Goal: Use online tool/utility: Utilize a website feature to perform a specific function

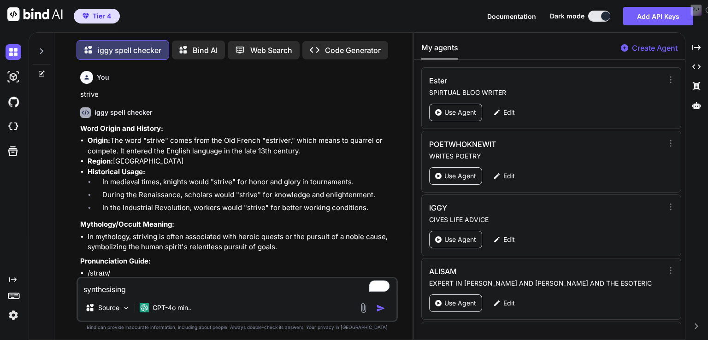
scroll to position [10368, 0]
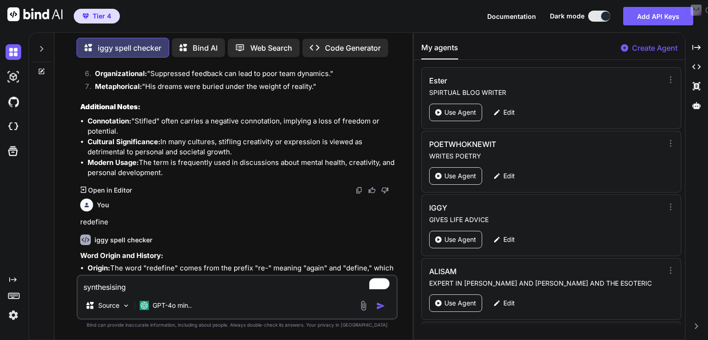
type textarea "synthesising"
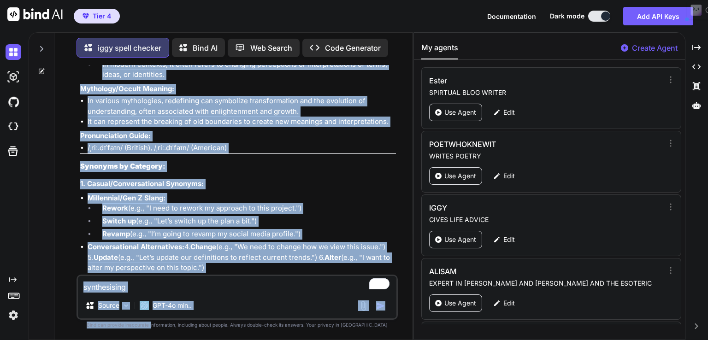
scroll to position [11384, 0]
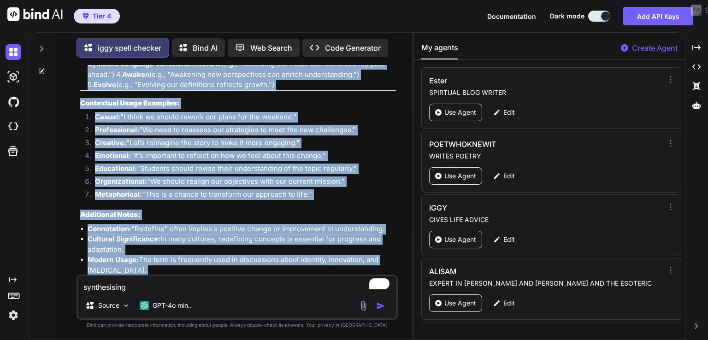
drag, startPoint x: 78, startPoint y: 201, endPoint x: 290, endPoint y: 261, distance: 219.8
click at [290, 261] on div "You strive iggy spell checker Word Origin and History: Origin: The word "strive…" at bounding box center [238, 170] width 320 height 210
copy div "loremips dolo sitam consect Adip Elitse doe Tempori: Utlabo: Etd magn "aliquaen…"
click at [386, 302] on button "button" at bounding box center [382, 306] width 13 height 9
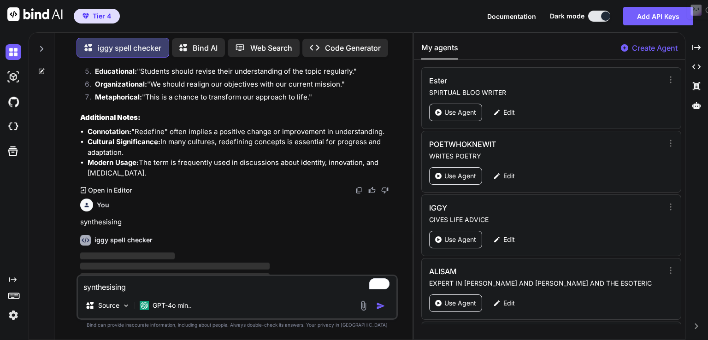
click at [373, 228] on div "iggy spell checker ‌ ‌ ‌ ‌" at bounding box center [238, 260] width 316 height 65
type textarea "x"
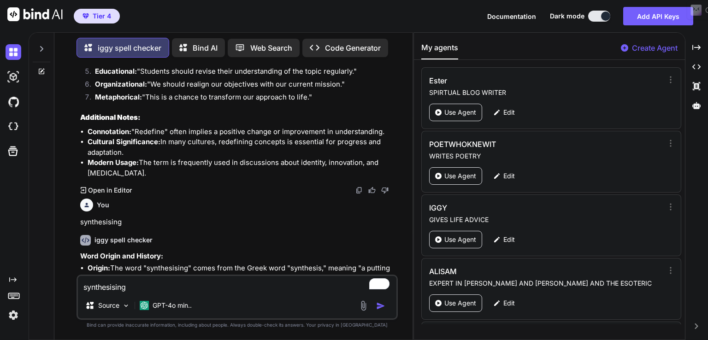
click at [599, 42] on div "My agents Create Agent" at bounding box center [549, 51] width 271 height 18
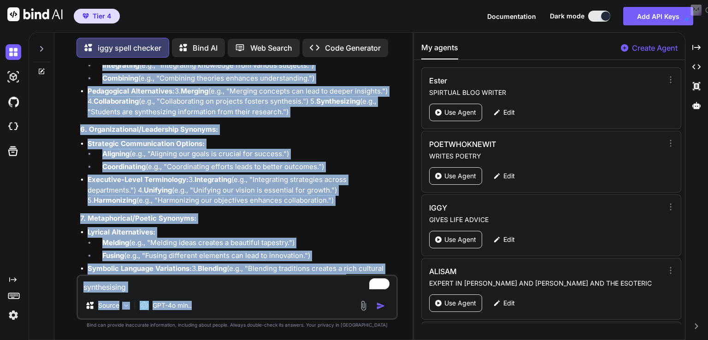
scroll to position [12517, 0]
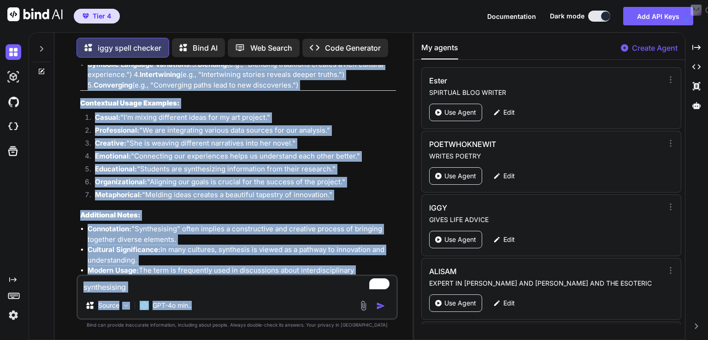
drag, startPoint x: 77, startPoint y: 207, endPoint x: 290, endPoint y: 257, distance: 219.2
click at [290, 257] on div "You strive iggy spell checker Word Origin and History: Origin: The word "strive…" at bounding box center [237, 202] width 321 height 275
copy div "loremipsumdo sita conse adipisc Elit Seddoe tem Incidid: Utlabo: Etd magn "aliq…"
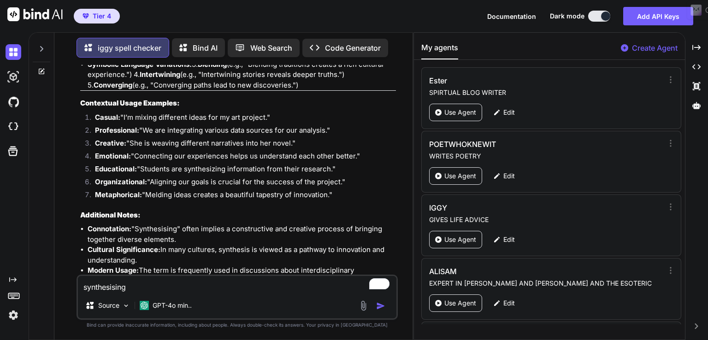
paste textarea "olidifies"
type textarea "solidifies"
type textarea "x"
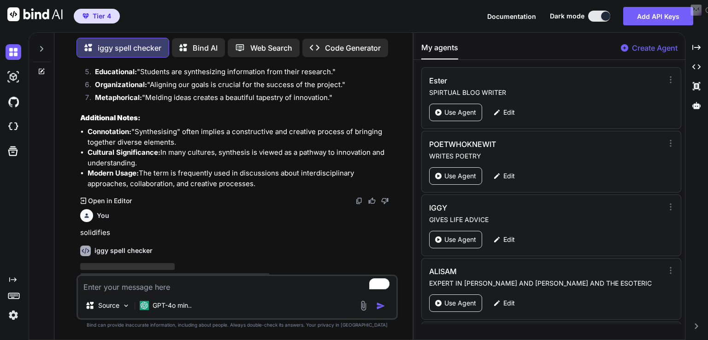
type textarea "x"
click at [84, 228] on p "solidifies" at bounding box center [238, 233] width 316 height 11
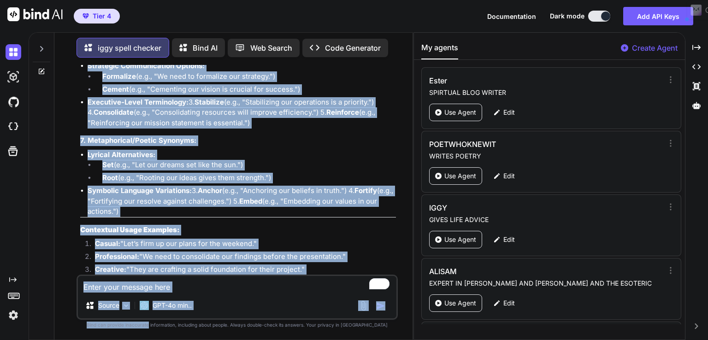
scroll to position [13642, 0]
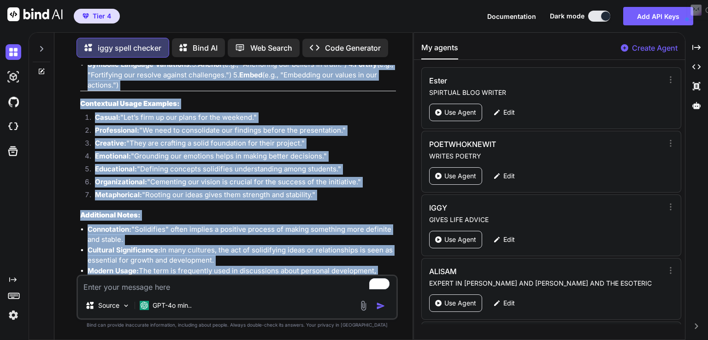
drag, startPoint x: 81, startPoint y: 205, endPoint x: 312, endPoint y: 261, distance: 237.5
click at [312, 261] on div "You strive iggy spell checker Word Origin and History: Origin: The word "strive…" at bounding box center [238, 170] width 320 height 210
copy div "loremipsum dolo sitam consect Adip Elitse doe Tempori: Utlabo: Etd magn "aliqua…"
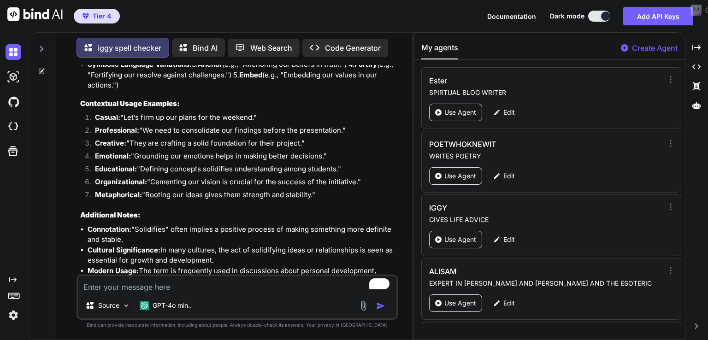
click at [124, 289] on textarea "To enrich screen reader interactions, please activate Accessibility in Grammarl…" at bounding box center [237, 284] width 319 height 17
paste textarea "reconciliation"
type textarea "reconciliation"
type textarea "x"
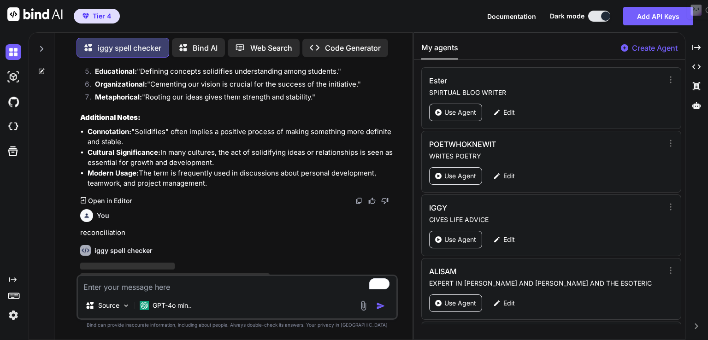
type textarea "x"
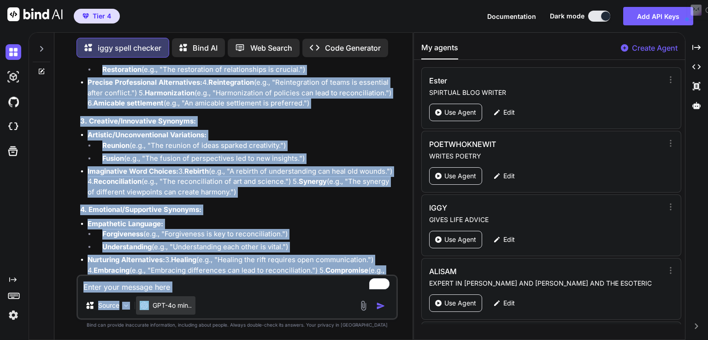
scroll to position [14786, 0]
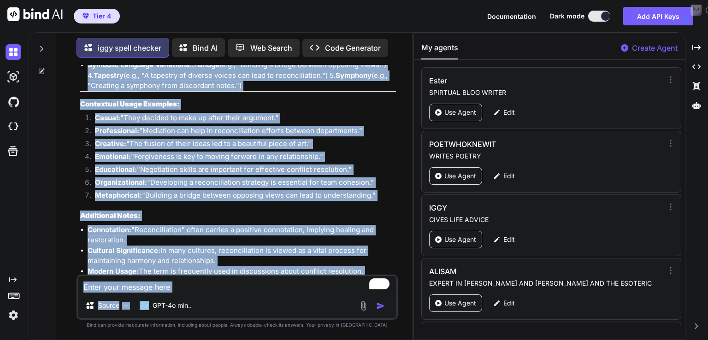
drag, startPoint x: 81, startPoint y: 205, endPoint x: 242, endPoint y: 254, distance: 168.8
click at [242, 254] on div "You strive iggy spell checker Word Origin and History: Origin: The word "strive…" at bounding box center [238, 170] width 320 height 210
copy div "loremipsumdolo sita conse adipisc Elit Seddoe tem Incidid: Utlabo: Etd magn "al…"
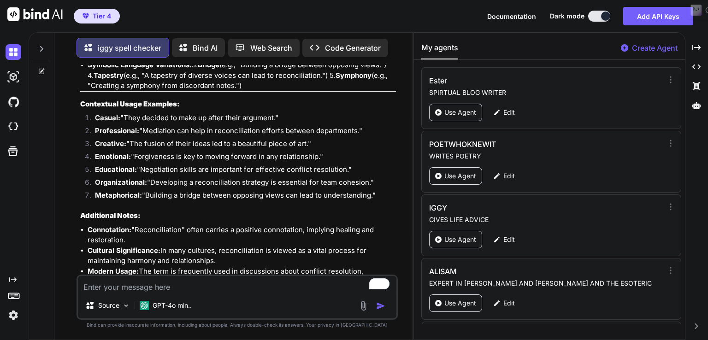
paste textarea "incongruence"
type textarea "incongruence"
type textarea "x"
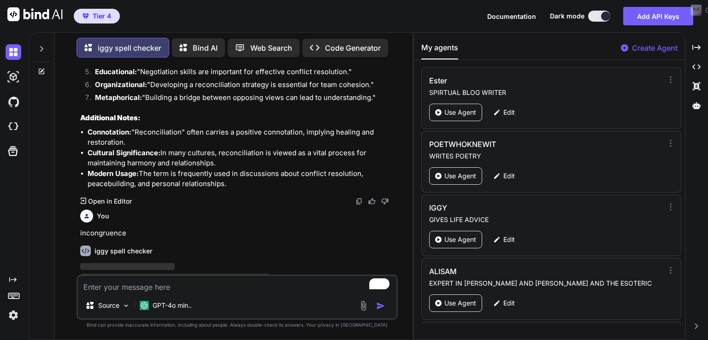
type textarea "x"
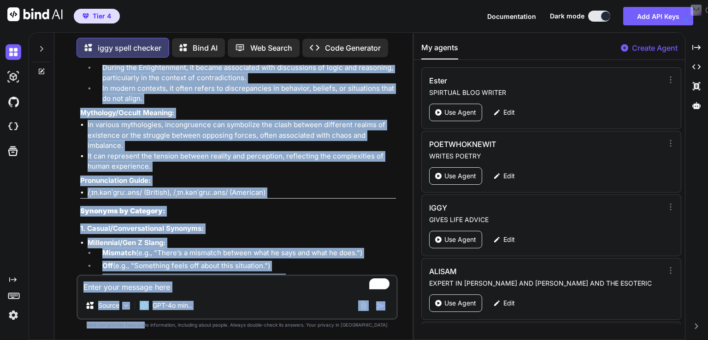
scroll to position [15930, 0]
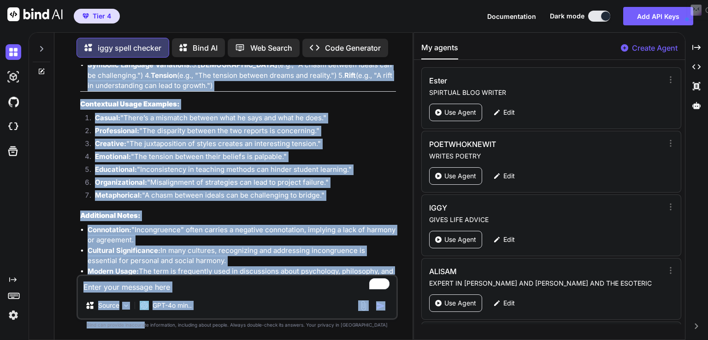
drag, startPoint x: 80, startPoint y: 203, endPoint x: 268, endPoint y: 254, distance: 194.5
click at [268, 254] on div "You strive iggy spell checker Word Origin and History: Origin: The word "strive…" at bounding box center [238, 170] width 320 height 210
copy div "loremipsumdo sita conse adipisc Elit Seddoe tem Incidid: Utlabo: Etd magn "aliq…"
